Goal: Information Seeking & Learning: Learn about a topic

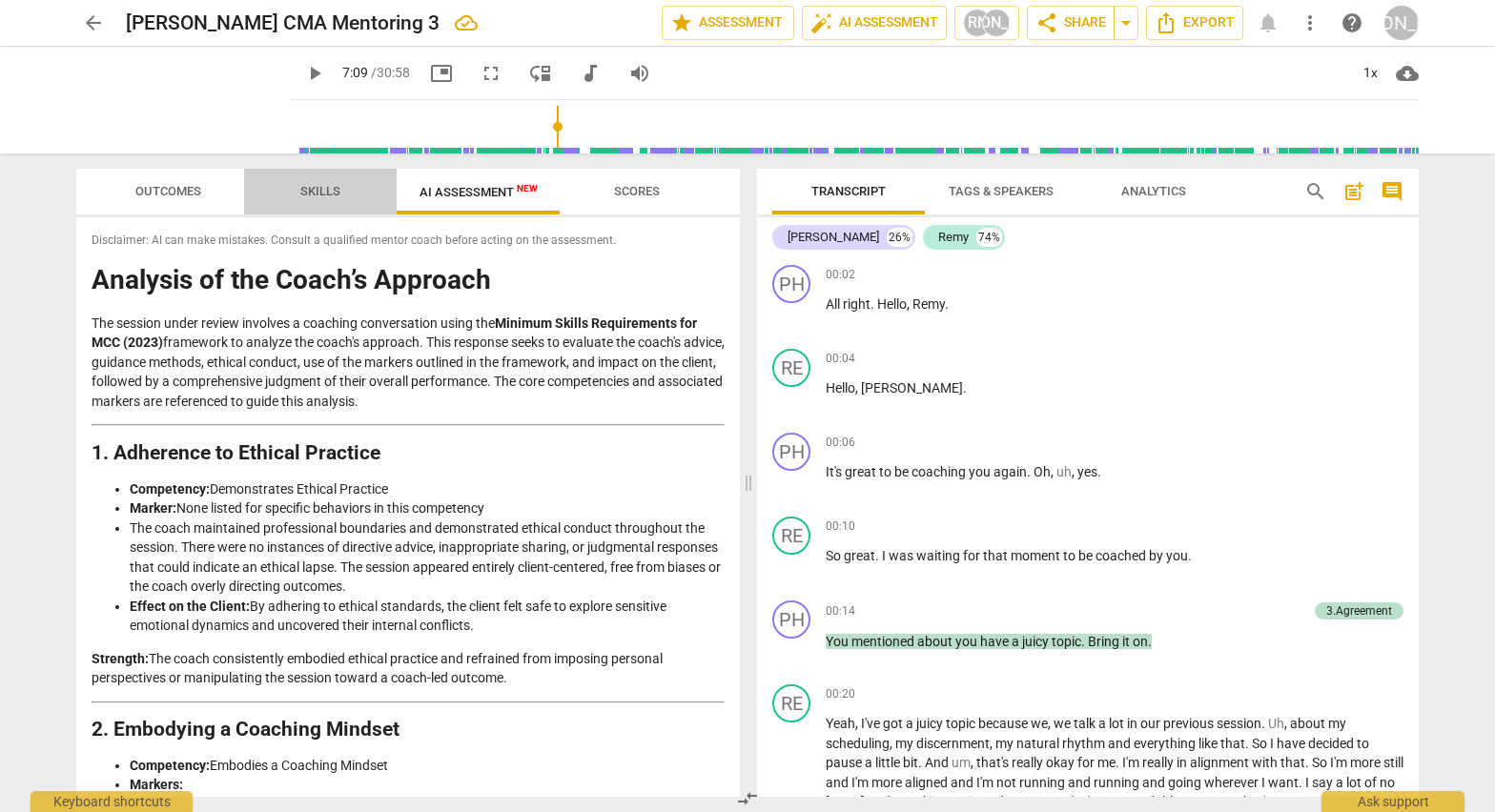
click at [309, 180] on span "Skills" at bounding box center [320, 192] width 85 height 26
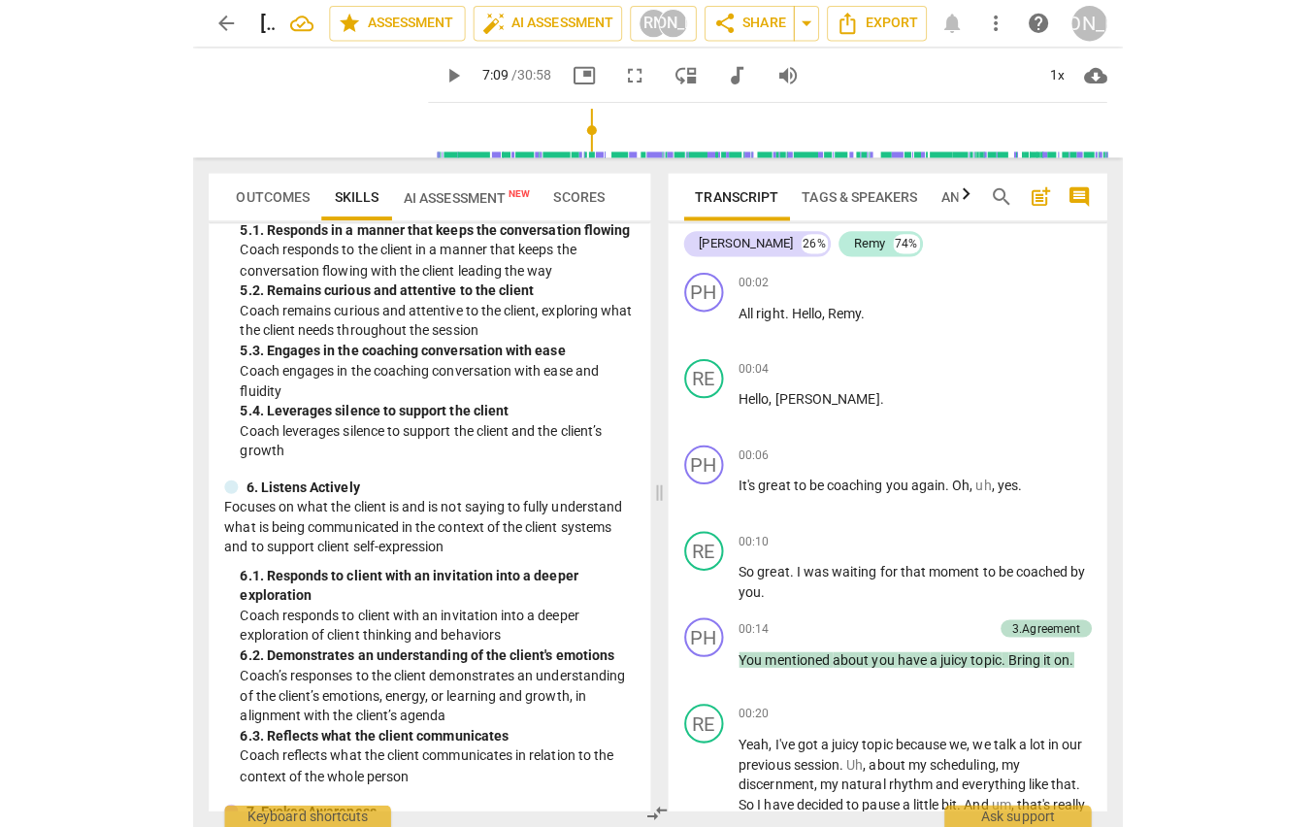
scroll to position [1132, 0]
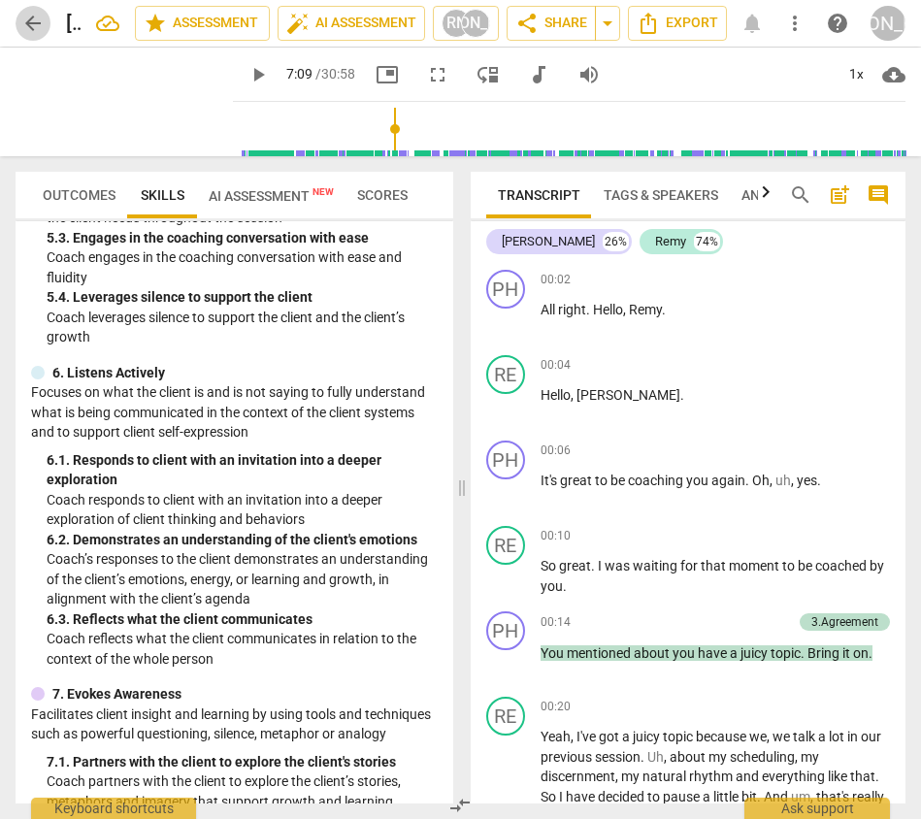
click at [36, 22] on span "arrow_back" at bounding box center [32, 23] width 23 height 23
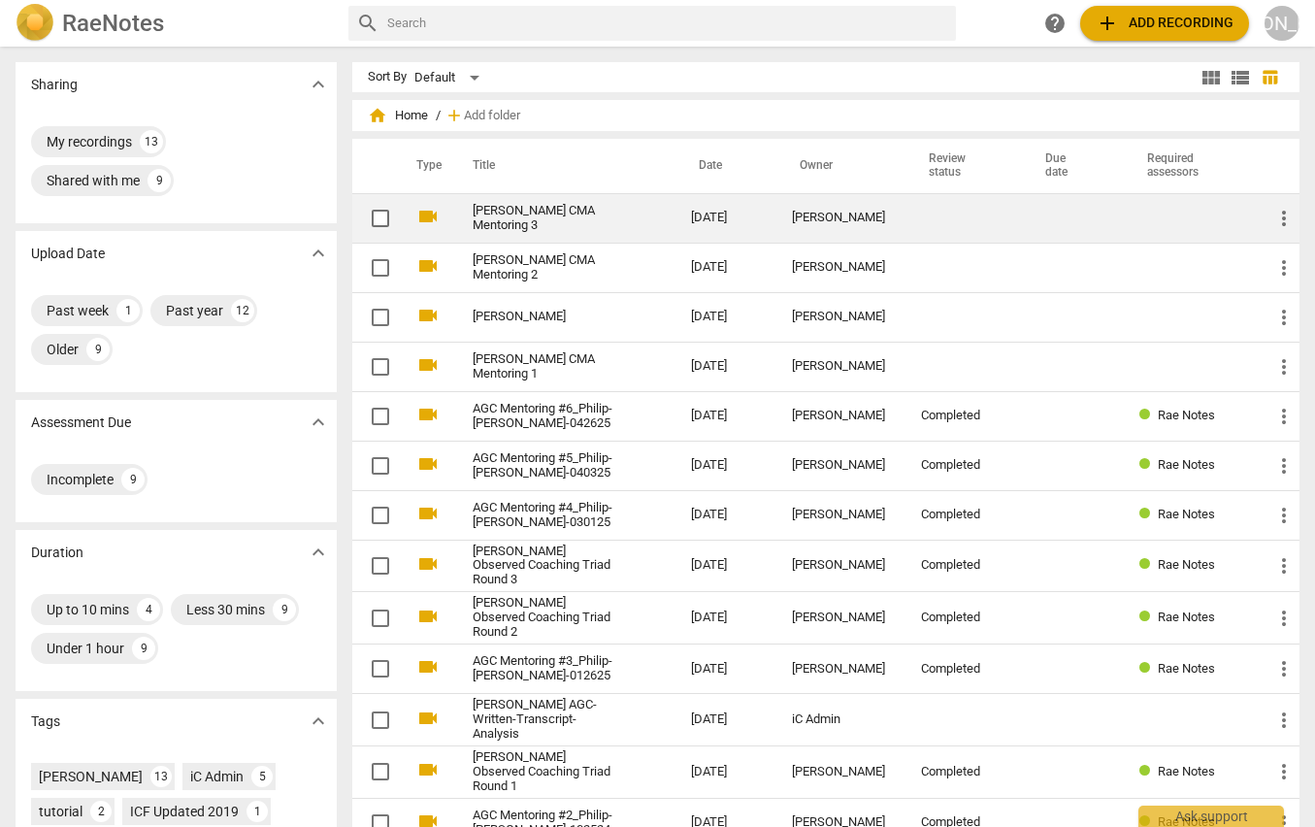
click at [604, 216] on link "[PERSON_NAME] CMA Mentoring 3" at bounding box center [547, 218] width 149 height 29
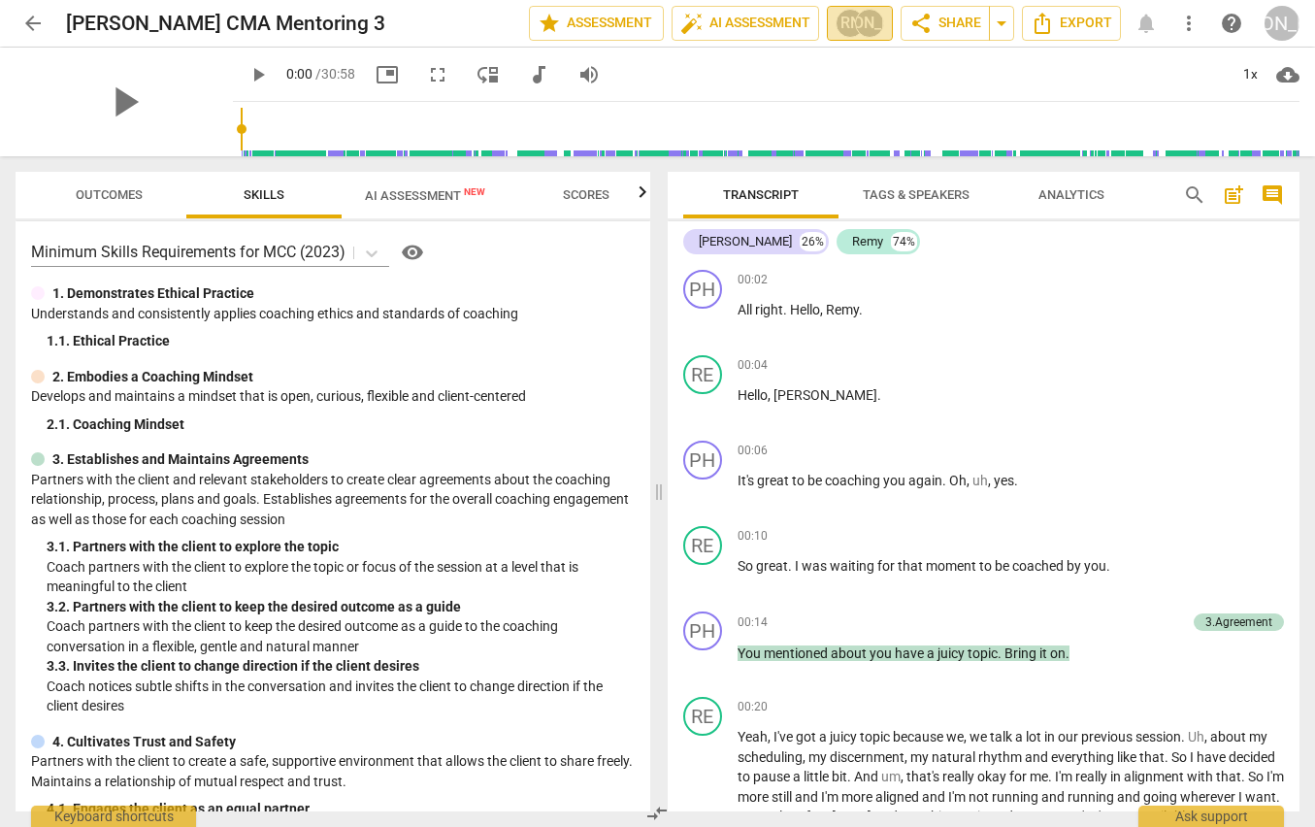
click at [842, 30] on div "RN" at bounding box center [850, 23] width 29 height 29
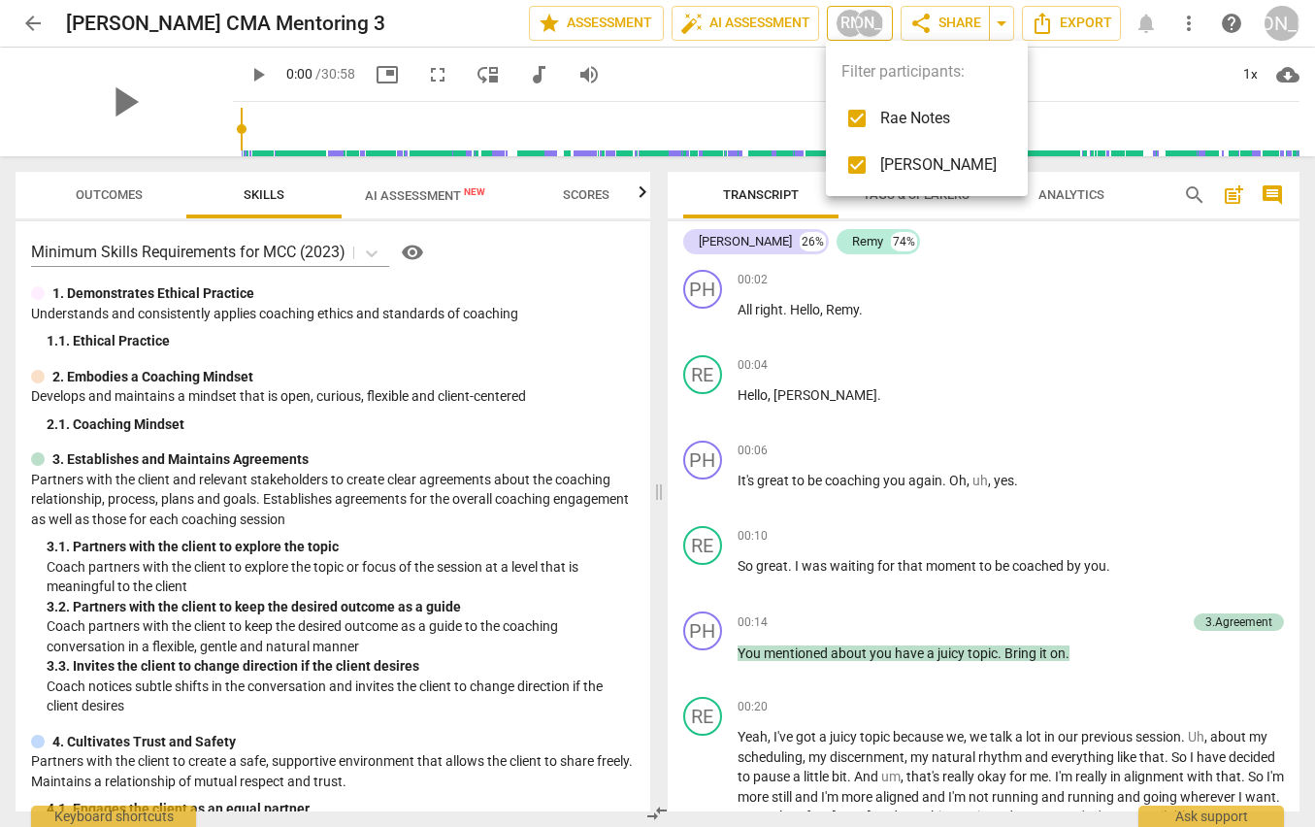
click at [842, 30] on div at bounding box center [657, 413] width 1315 height 827
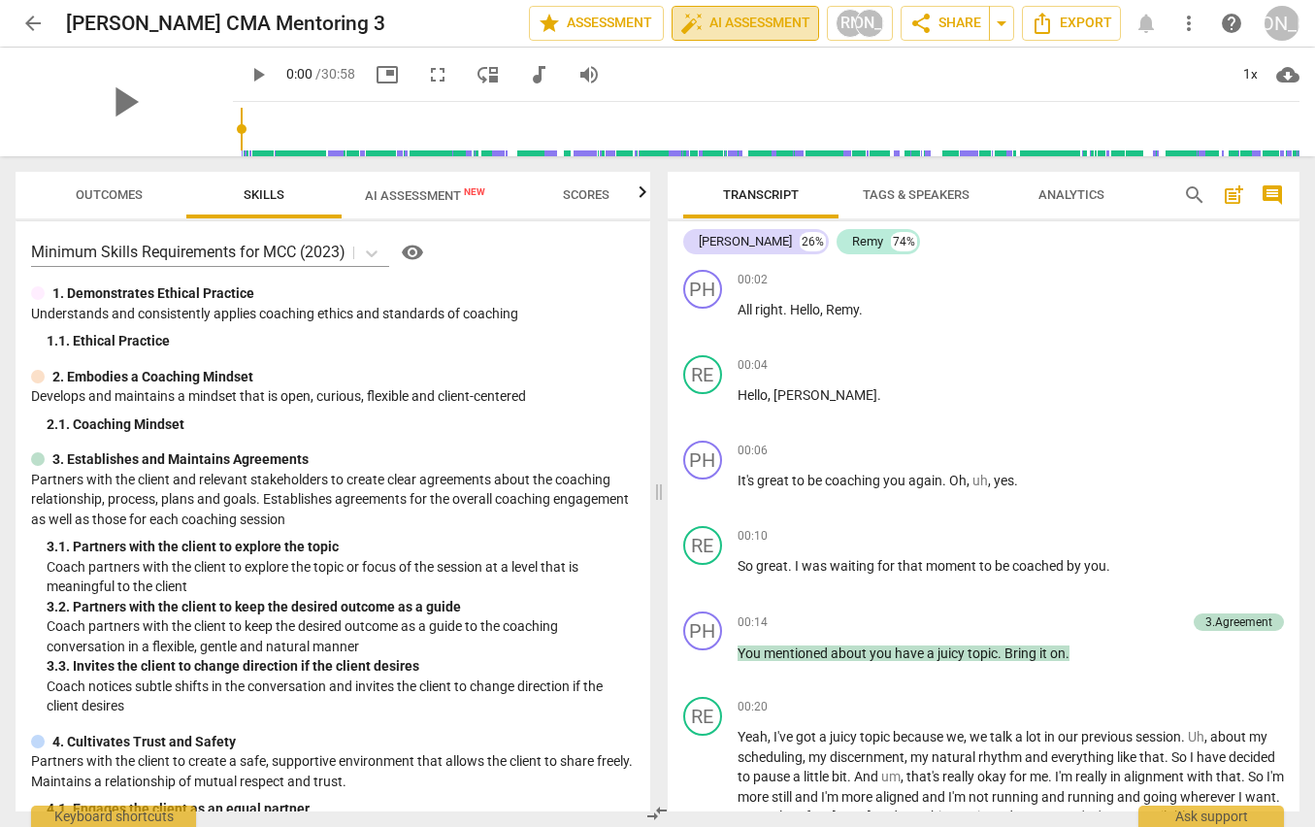
click at [762, 15] on span "auto_fix_high AI Assessment" at bounding box center [746, 23] width 130 height 23
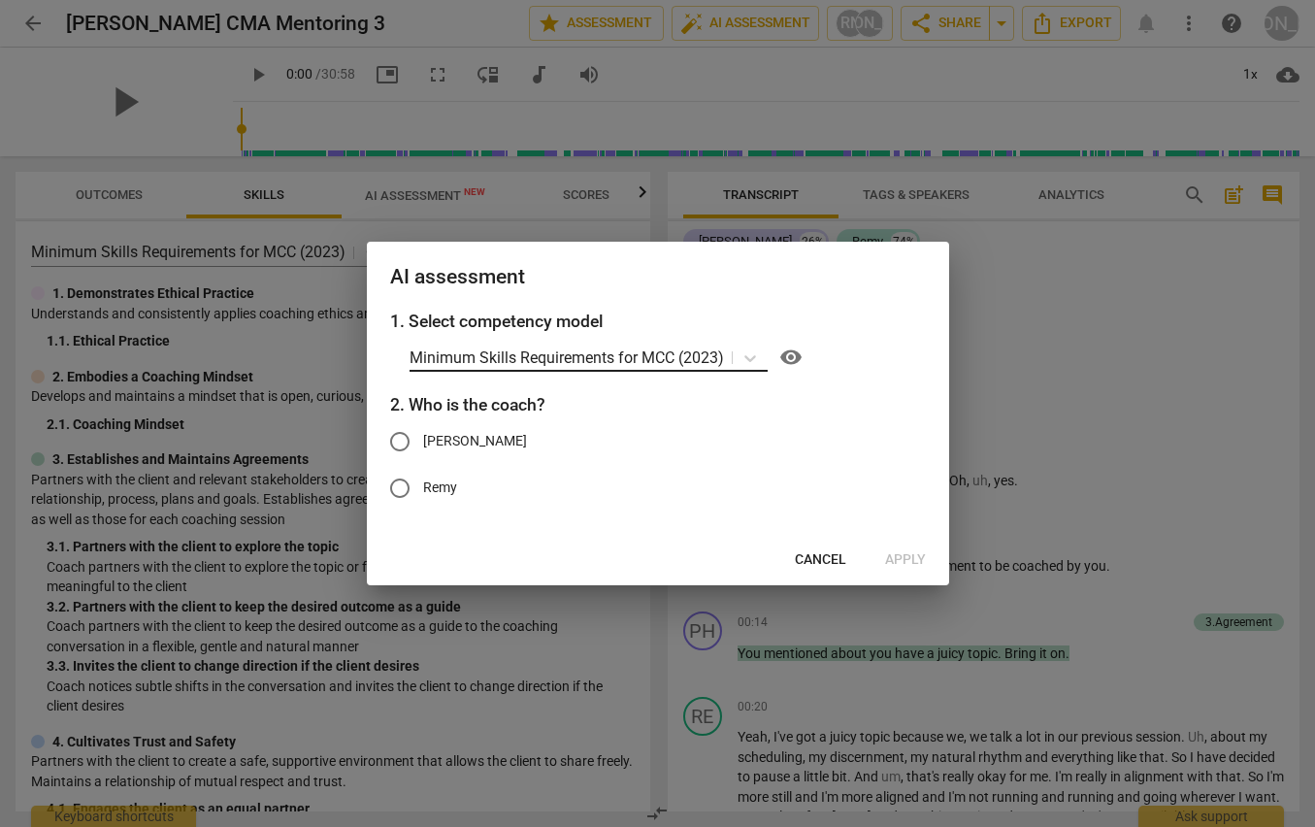
click at [575, 362] on p "Minimum Skills Requirements for MCC (2023)" at bounding box center [567, 358] width 315 height 22
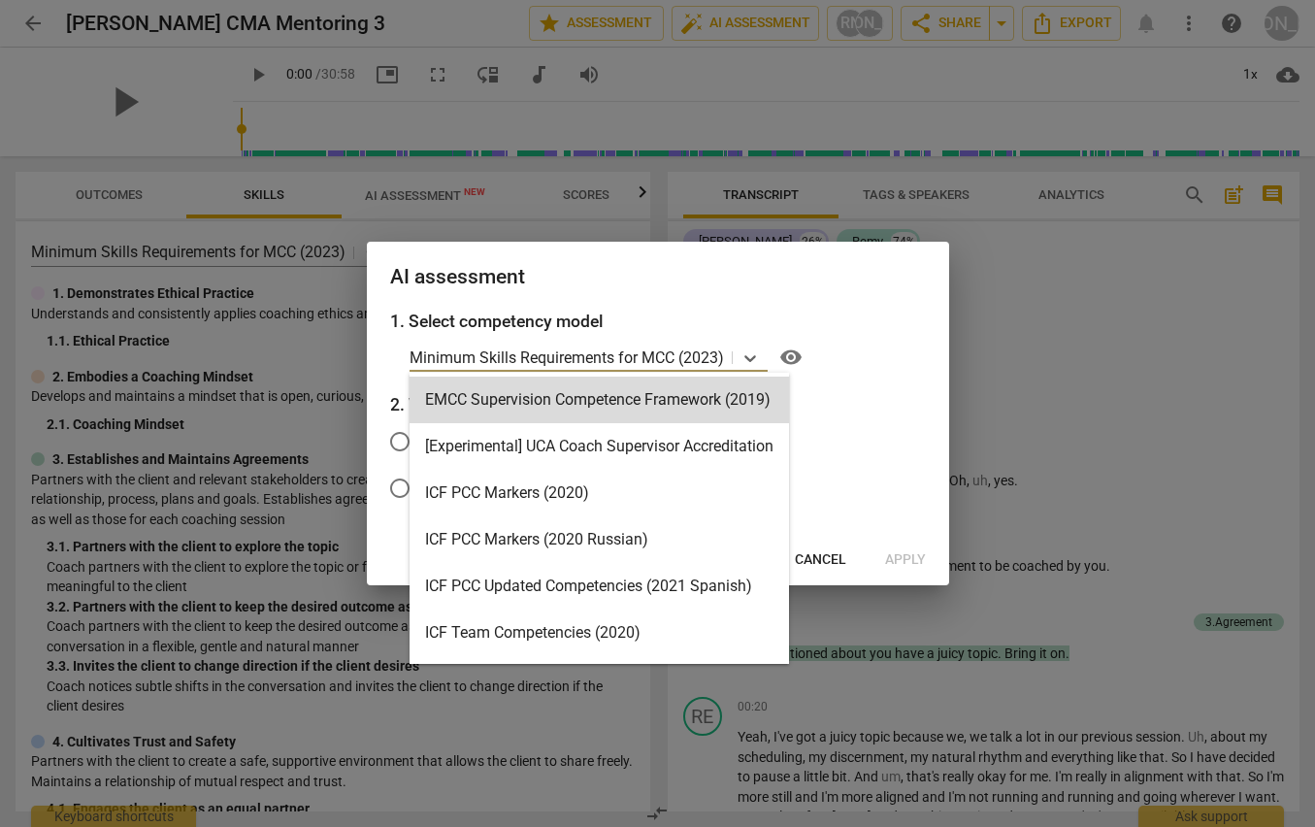
click at [426, 30] on div at bounding box center [657, 413] width 1315 height 827
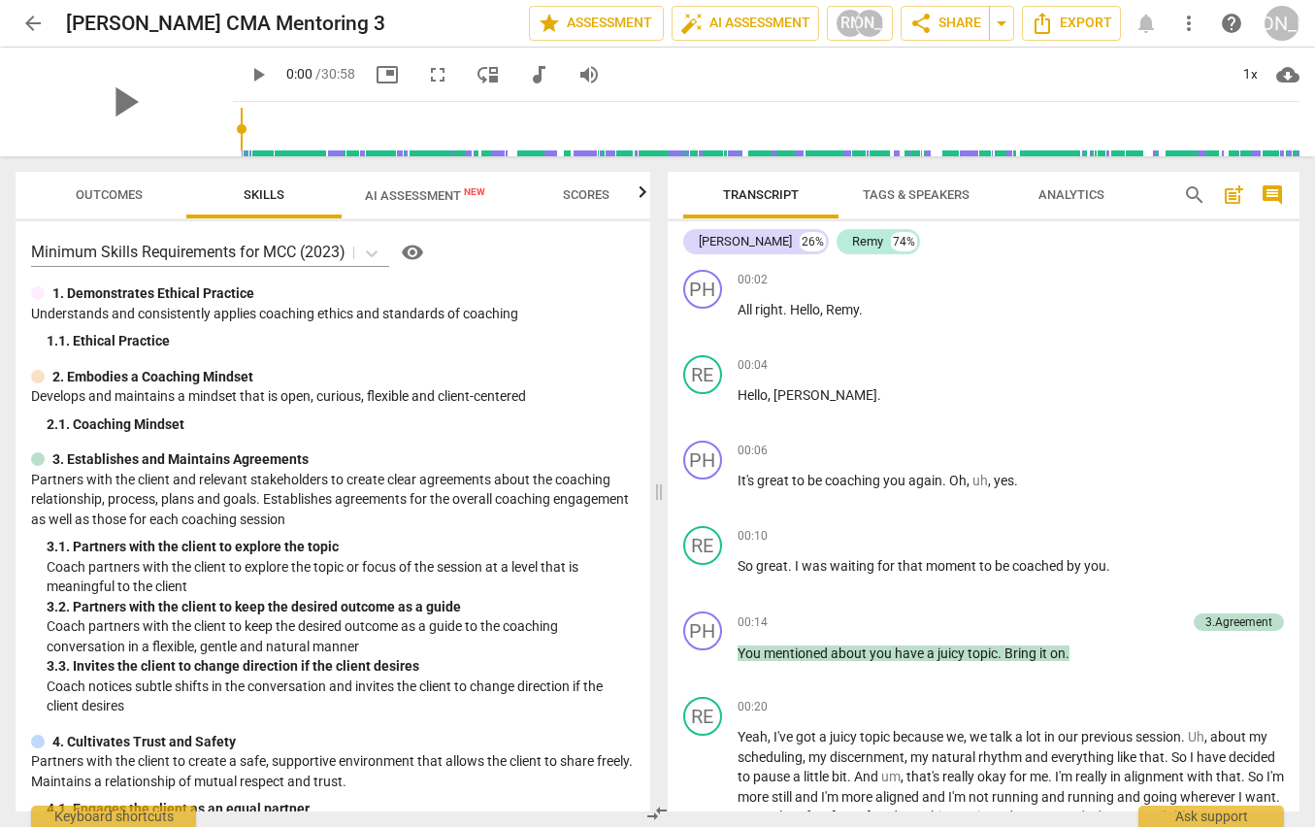
click at [41, 22] on span "arrow_back" at bounding box center [32, 23] width 23 height 23
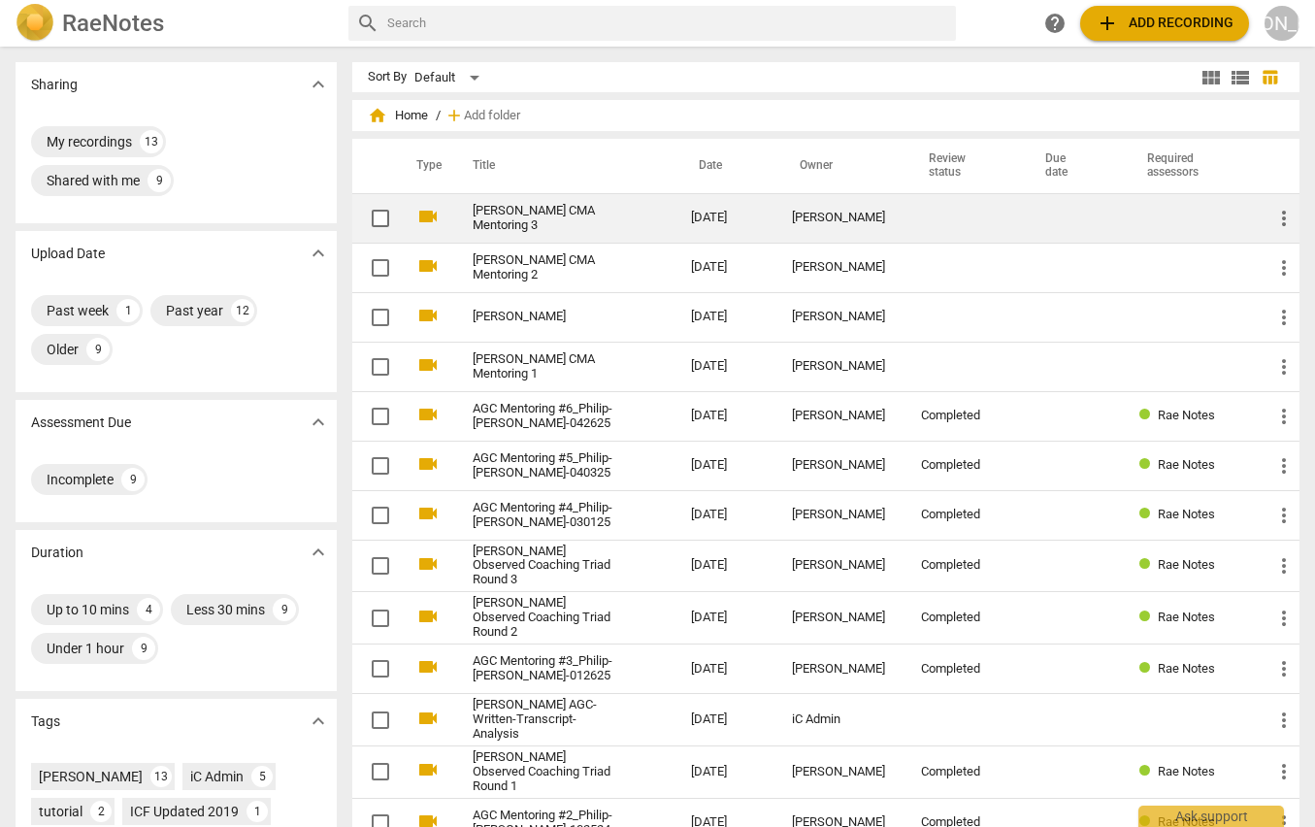
click at [558, 216] on link "[PERSON_NAME] CMA Mentoring 3" at bounding box center [547, 218] width 149 height 29
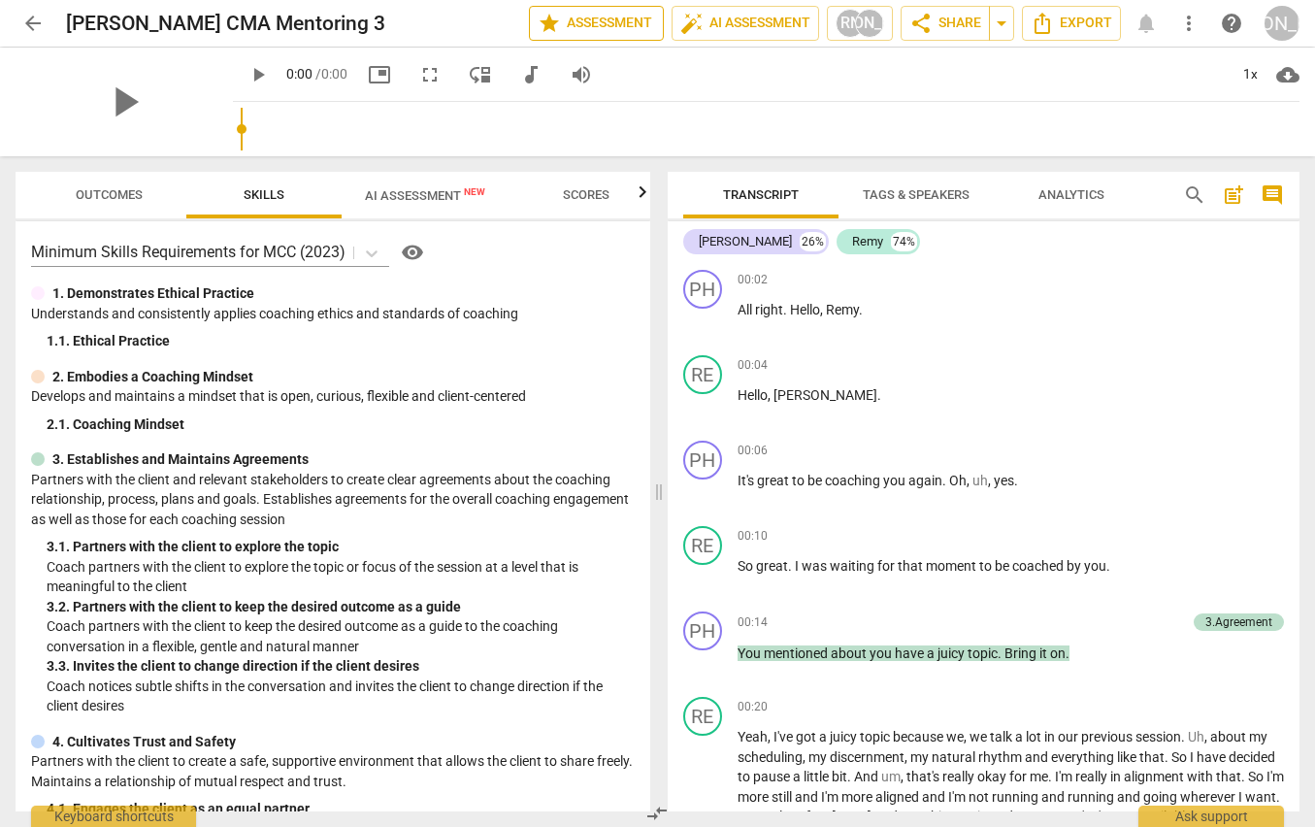
click at [601, 26] on span "star Assessment" at bounding box center [596, 23] width 117 height 23
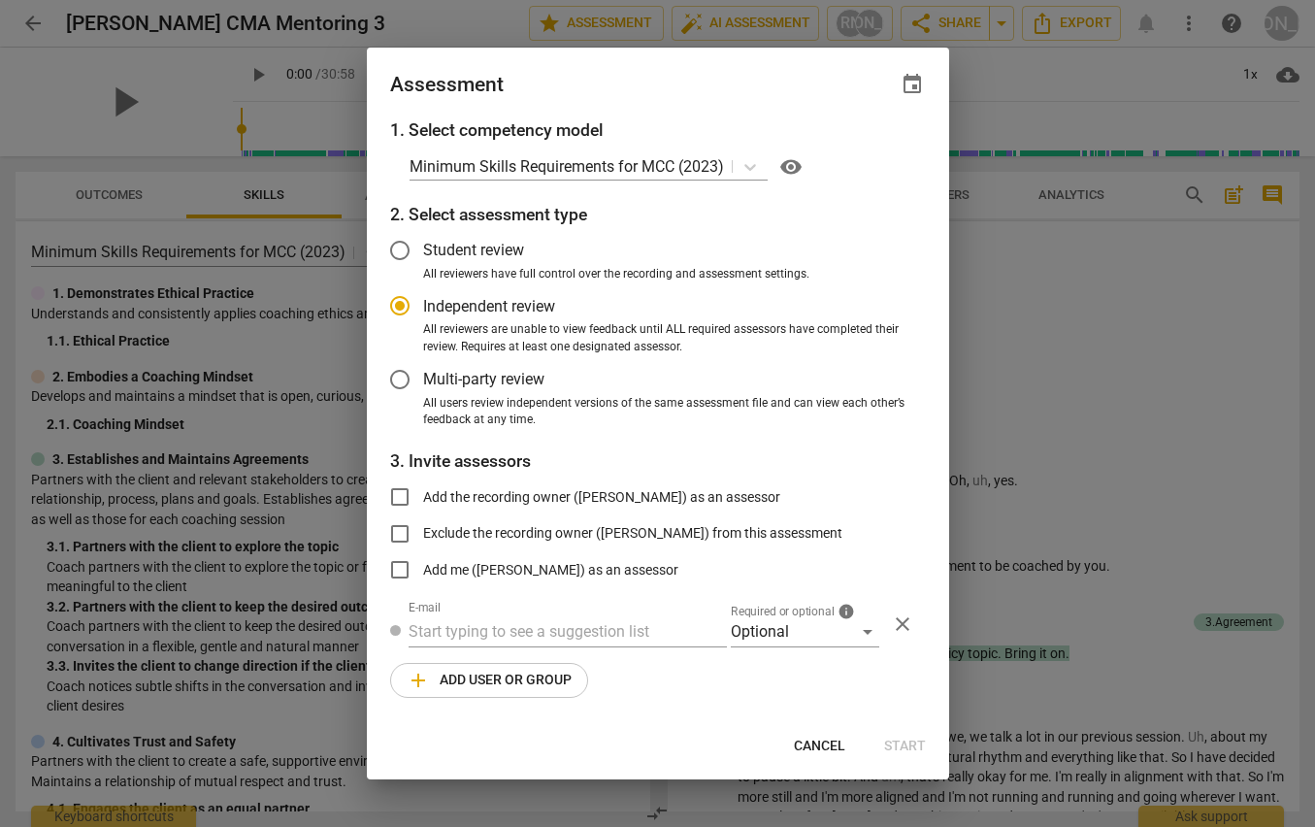
click at [911, 81] on span "event" at bounding box center [912, 84] width 23 height 23
click at [979, 286] on div at bounding box center [657, 413] width 1315 height 827
click at [811, 741] on span "Cancel" at bounding box center [819, 746] width 51 height 19
radio input "false"
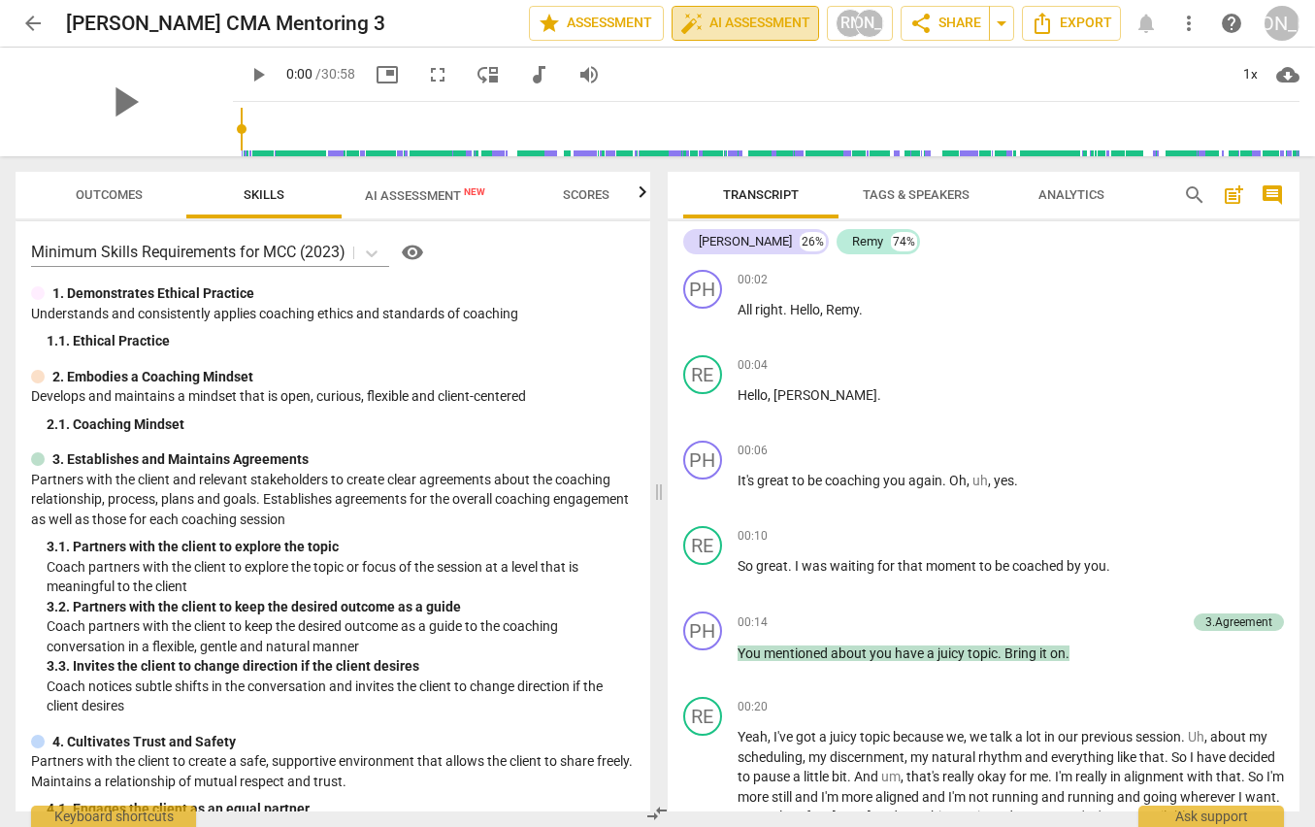
click at [718, 29] on span "auto_fix_high AI Assessment" at bounding box center [746, 23] width 130 height 23
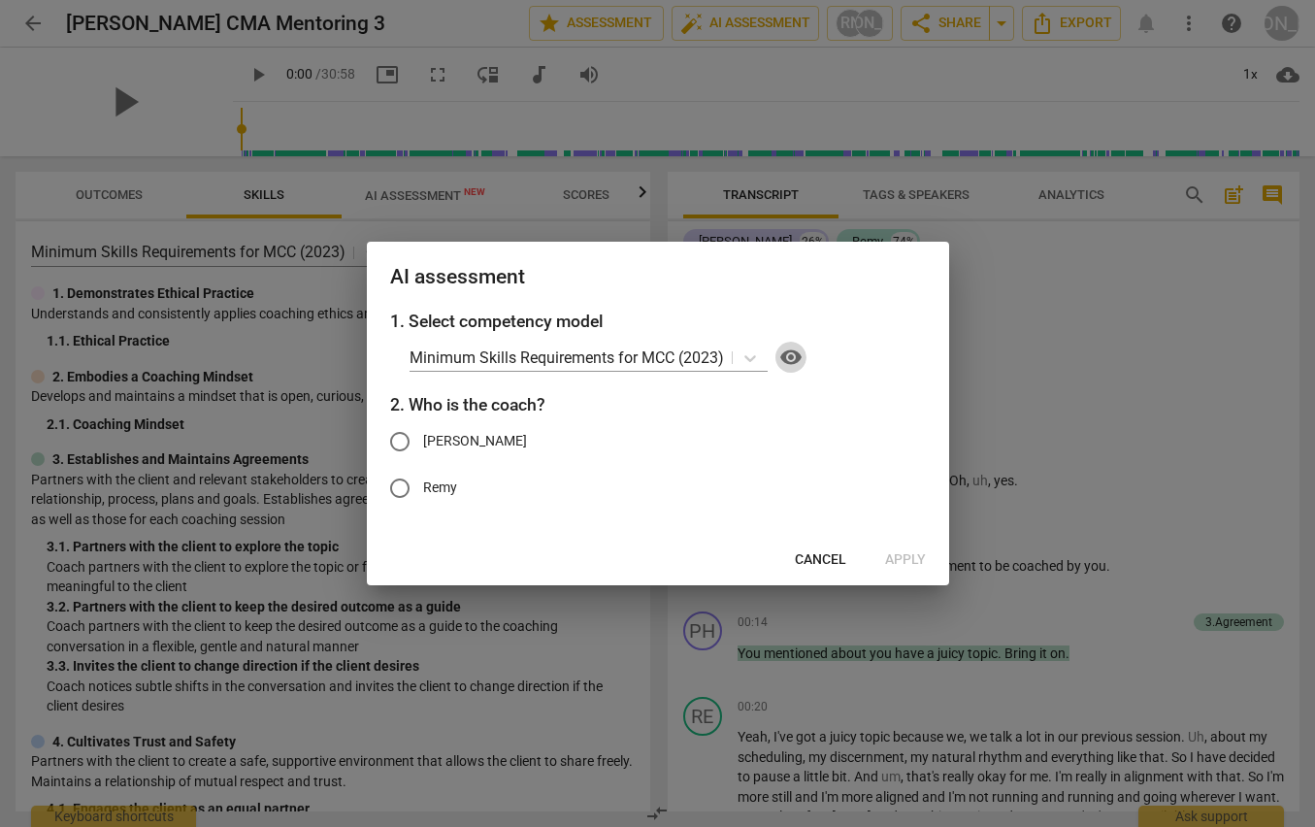
click at [795, 362] on span "visibility" at bounding box center [791, 357] width 23 height 23
click at [829, 552] on span "Cancel" at bounding box center [820, 559] width 51 height 19
